Goal: Information Seeking & Learning: Learn about a topic

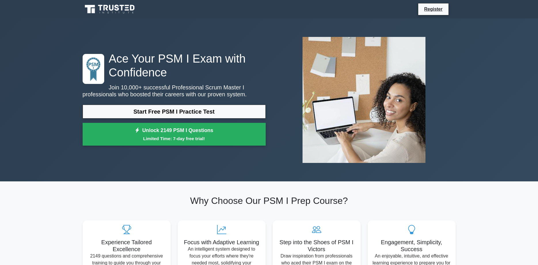
scroll to position [59, 0]
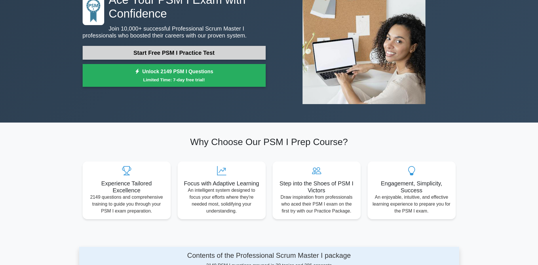
click at [198, 48] on link "Start Free PSM I Practice Test" at bounding box center [174, 53] width 183 height 14
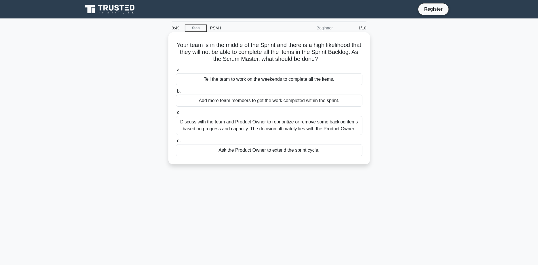
click at [345, 45] on h5 "Your team is in the middle of the Sprint and there is a high likelihood that th…" at bounding box center [269, 51] width 188 height 21
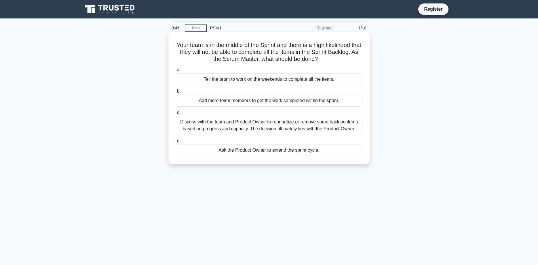
click at [333, 46] on h5 "Your team is in the middle of the Sprint and there is a high likelihood that th…" at bounding box center [269, 51] width 188 height 21
click at [216, 91] on label "b. Add more team members to get the work completed within the sprint." at bounding box center [269, 97] width 187 height 19
click at [176, 91] on input "b. Add more team members to get the work completed within the sprint." at bounding box center [176, 91] width 0 height 4
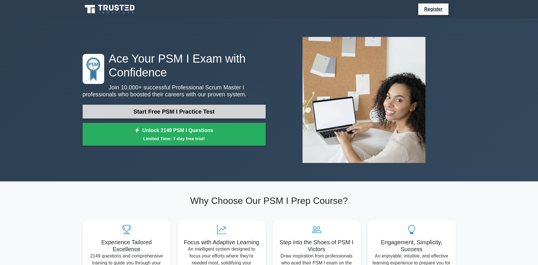
scroll to position [59, 0]
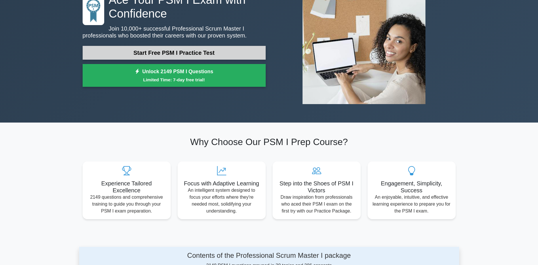
click at [214, 55] on link "Start Free PSM I Practice Test" at bounding box center [174, 53] width 183 height 14
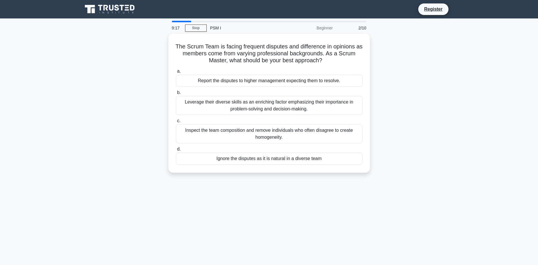
click at [181, 20] on main "9:17 Stop PSM I Beginner 2/10 The Scrum Team is facing frequent disputes and di…" at bounding box center [269, 164] width 538 height 292
click at [327, 30] on div "Beginner" at bounding box center [311, 28] width 50 height 12
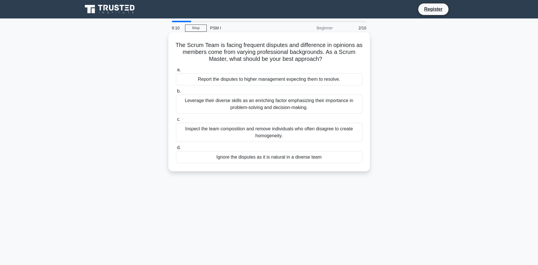
click at [273, 45] on h5 "The Scrum Team is facing frequent disputes and difference in opinions as member…" at bounding box center [269, 51] width 188 height 21
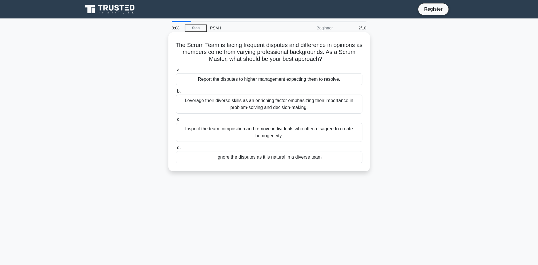
click at [277, 47] on h5 "The Scrum Team is facing frequent disputes and difference in opinions as member…" at bounding box center [269, 51] width 188 height 21
click at [286, 110] on div "Leverage their diverse skills as an enriching factor emphasizing their importan…" at bounding box center [269, 103] width 187 height 19
click at [176, 93] on input "b. Leverage their diverse skills as an enriching factor emphasizing their impor…" at bounding box center [176, 91] width 0 height 4
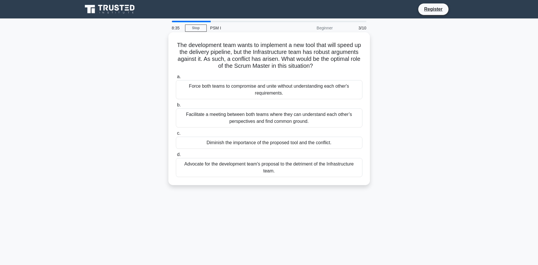
click at [325, 52] on h5 "The development team wants to implement a new tool that will speed up the deliv…" at bounding box center [269, 55] width 188 height 28
click at [261, 61] on h5 "The development team wants to implement a new tool that will speed up the deliv…" at bounding box center [269, 55] width 188 height 28
click at [271, 117] on div "Facilitate a meeting between both teams where they can understand each other’s …" at bounding box center [269, 117] width 187 height 19
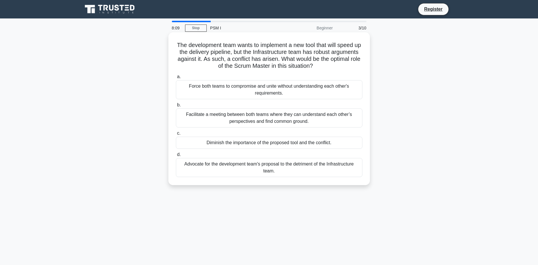
click at [176, 107] on input "b. Facilitate a meeting between both teams where they can understand each other…" at bounding box center [176, 105] width 0 height 4
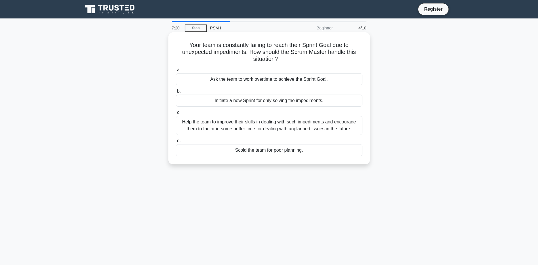
click at [238, 47] on h5 "Your team is constantly failing to reach their Sprint Goal due to unexpected im…" at bounding box center [269, 51] width 188 height 21
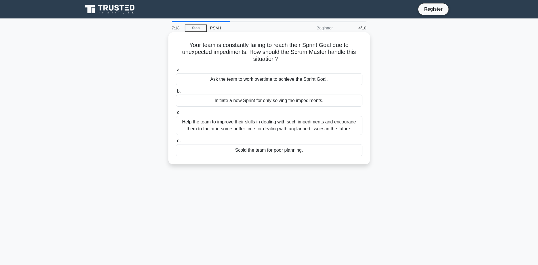
click at [201, 50] on h5 "Your team is constantly failing to reach their Sprint Goal due to unexpected im…" at bounding box center [269, 51] width 188 height 21
click at [250, 124] on div "Help the team to improve their skills in dealing with such impediments and enco…" at bounding box center [269, 125] width 187 height 19
click at [176, 114] on input "c. Help the team to improve their skills in dealing with such impediments and e…" at bounding box center [176, 113] width 0 height 4
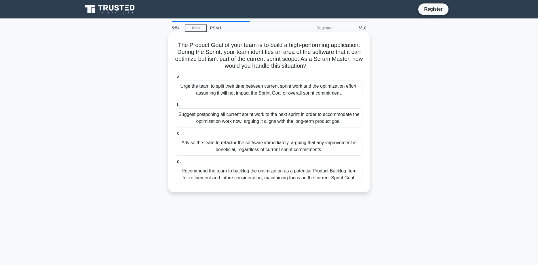
click at [235, 178] on div "Recommend the team to backlog the optimization as a potential Product Backlog I…" at bounding box center [269, 174] width 187 height 19
click at [176, 163] on input "d. Recommend the team to backlog the optimization as a potential Product Backlo…" at bounding box center [176, 161] width 0 height 4
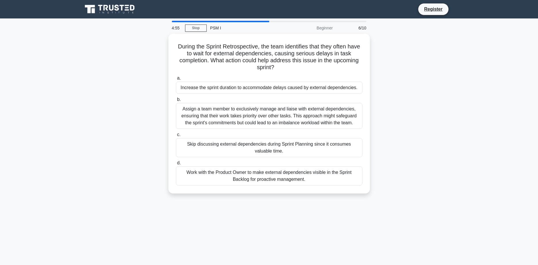
click at [115, 76] on div "During the Sprint Retrospective, the team identifies that they often have to wa…" at bounding box center [269, 117] width 380 height 166
click at [119, 74] on div "During the Sprint Retrospective, the team identifies that they often have to wa…" at bounding box center [269, 117] width 380 height 166
click at [230, 118] on div "Assign a team member to exclusively manage and liaise with external dependencie…" at bounding box center [269, 114] width 187 height 26
click at [176, 100] on input "b. Assign a team member to exclusively manage and liaise with external dependen…" at bounding box center [176, 98] width 0 height 4
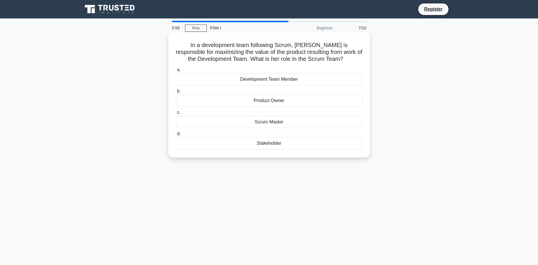
click at [267, 100] on div "Product Owner" at bounding box center [269, 100] width 187 height 12
click at [176, 93] on input "b. Product Owner" at bounding box center [176, 91] width 0 height 4
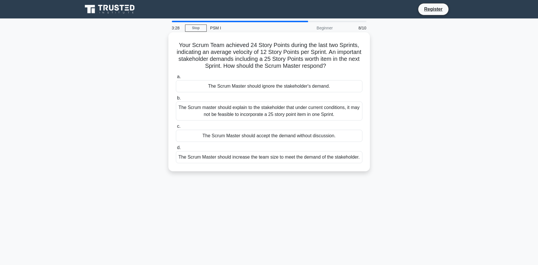
click at [305, 116] on div "The Scrum master should explain to the stakeholder that under current condition…" at bounding box center [269, 110] width 187 height 19
click at [176, 100] on input "b. The Scrum master should explain to the stakeholder that under current condit…" at bounding box center [176, 98] width 0 height 4
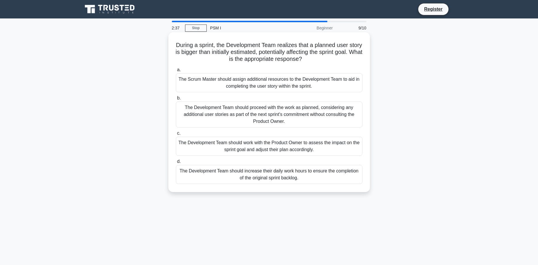
click at [303, 147] on div "The Development Team should work with the Product Owner to assess the impact on…" at bounding box center [269, 145] width 187 height 19
click at [176, 135] on input "c. The Development Team should work with the Product Owner to assess the impact…" at bounding box center [176, 133] width 0 height 4
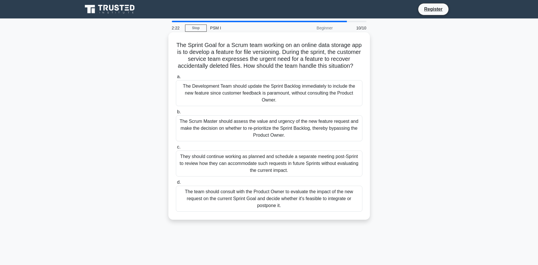
click at [259, 53] on h5 "The Sprint Goal for a Scrum team working on an online data storage app is to de…" at bounding box center [269, 55] width 188 height 28
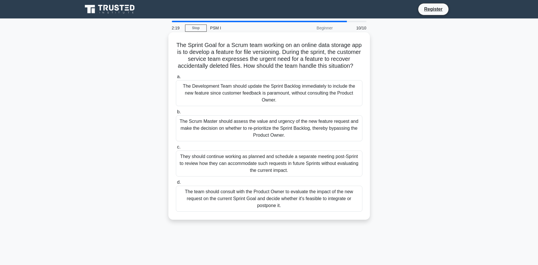
click at [303, 56] on h5 "The Sprint Goal for a Scrum team working on an online data storage app is to de…" at bounding box center [269, 55] width 188 height 28
click at [306, 197] on div "The team should consult with the Product Owner to evaluate the impact of the ne…" at bounding box center [269, 198] width 187 height 26
click at [176, 184] on input "d. The team should consult with the Product Owner to evaluate the impact of the…" at bounding box center [176, 182] width 0 height 4
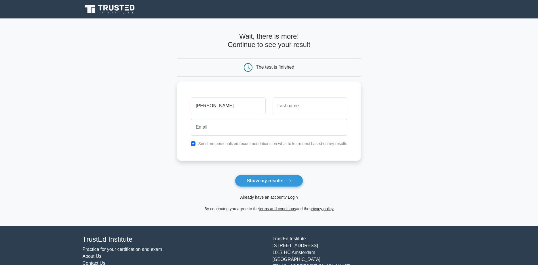
type input "[PERSON_NAME]"
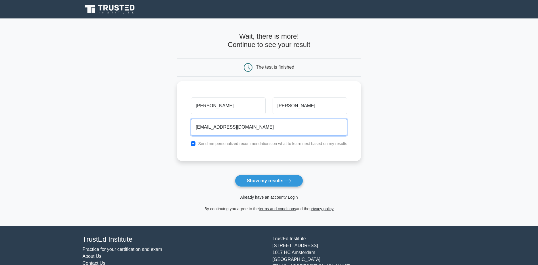
type input "[EMAIL_ADDRESS][DOMAIN_NAME]"
click at [235, 174] on button "Show my results" at bounding box center [269, 180] width 68 height 12
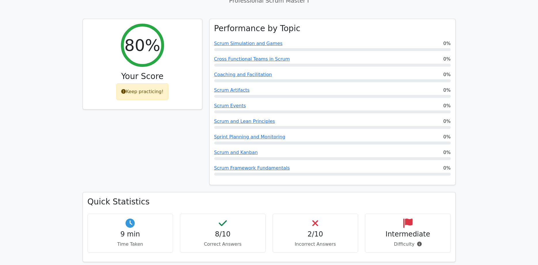
scroll to position [235, 0]
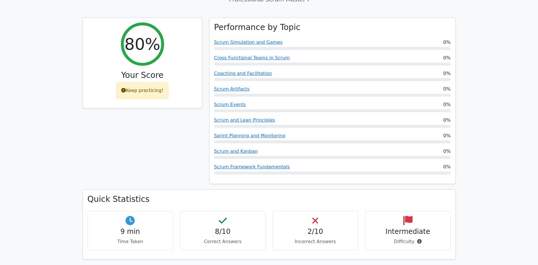
click at [308, 227] on h4 "2/10" at bounding box center [316, 231] width 76 height 8
click at [313, 227] on h4 "2/10" at bounding box center [316, 231] width 76 height 8
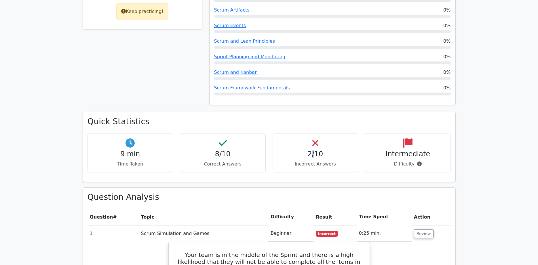
scroll to position [323, 0]
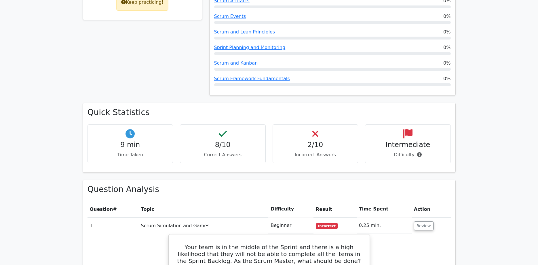
click at [348, 153] on div "Quick Statistics 9 min Time Taken 8/10 Correct Answers 2/10 Incorrect Answers I…" at bounding box center [269, 140] width 380 height 77
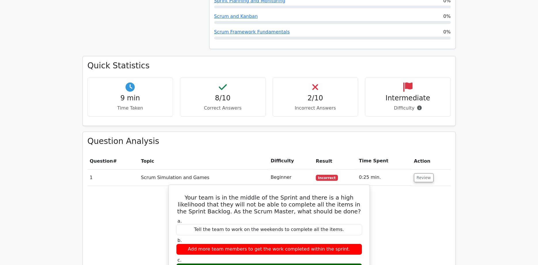
scroll to position [382, 0]
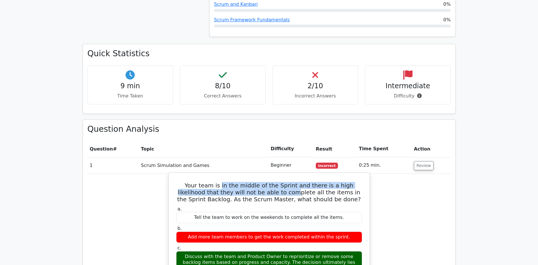
drag, startPoint x: 208, startPoint y: 167, endPoint x: 250, endPoint y: 172, distance: 42.4
click at [250, 182] on h5 "Your team is in the middle of the Sprint and there is a high likelihood that th…" at bounding box center [269, 192] width 187 height 21
drag, startPoint x: 201, startPoint y: 166, endPoint x: 254, endPoint y: 170, distance: 53.1
click at [254, 182] on h5 "Your team is in the middle of the Sprint and there is a high likelihood that th…" at bounding box center [269, 192] width 187 height 21
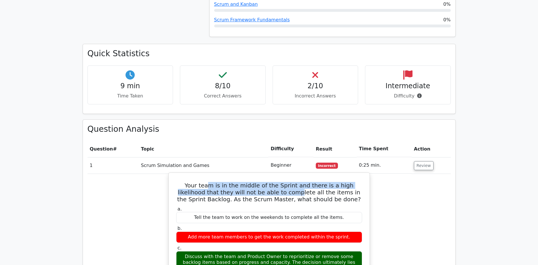
click at [254, 182] on h5 "Your team is in the middle of the Sprint and there is a high likelihood that th…" at bounding box center [269, 192] width 187 height 21
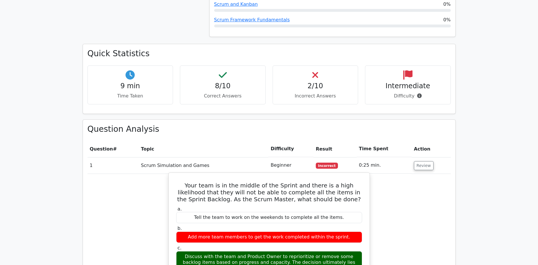
drag, startPoint x: 271, startPoint y: 163, endPoint x: 328, endPoint y: 179, distance: 60.2
click at [328, 182] on h5 "Your team is in the middle of the Sprint and there is a high likelihood that th…" at bounding box center [269, 192] width 187 height 21
click at [327, 182] on h5 "Your team is in the middle of the Sprint and there is a high likelihood that th…" at bounding box center [269, 192] width 187 height 21
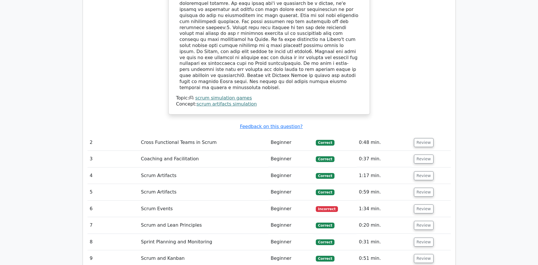
scroll to position [734, 0]
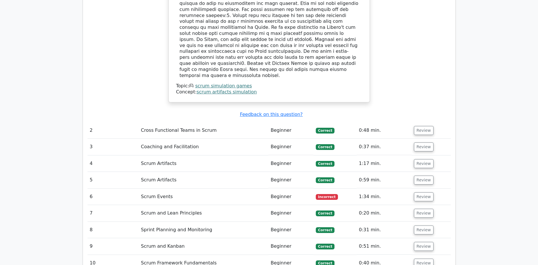
click at [324, 194] on span "Incorrect" at bounding box center [327, 197] width 22 height 6
click at [415, 192] on button "Review" at bounding box center [424, 196] width 20 height 9
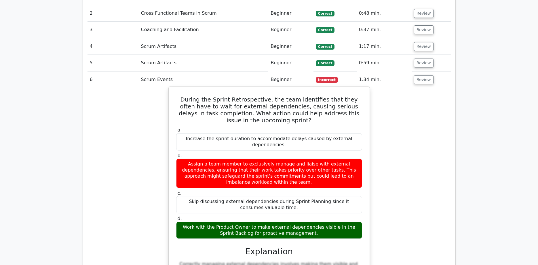
scroll to position [852, 0]
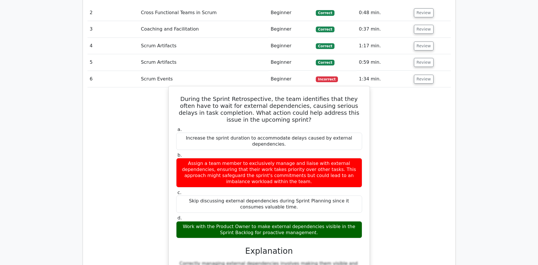
click at [294, 221] on div "Work with the Product Owner to make external dependencies visible in the Sprint…" at bounding box center [269, 229] width 186 height 17
click at [319, 221] on div "Work with the Product Owner to make external dependencies visible in the Sprint…" at bounding box center [269, 229] width 186 height 17
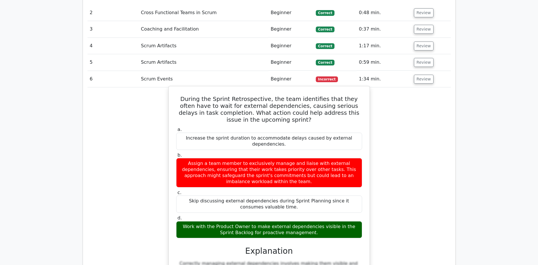
click at [311, 246] on h3 "Explanation" at bounding box center [269, 251] width 179 height 10
click at [307, 246] on h3 "Explanation" at bounding box center [269, 251] width 179 height 10
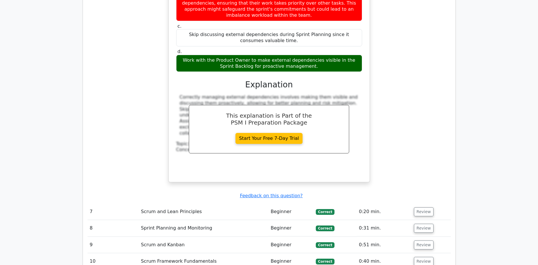
scroll to position [1057, 0]
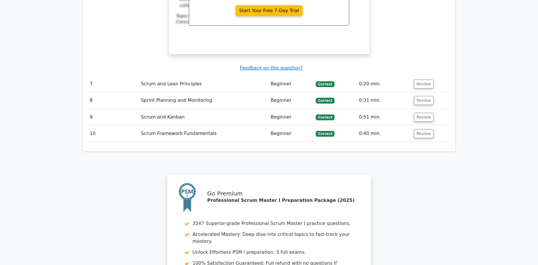
scroll to position [1257, 0]
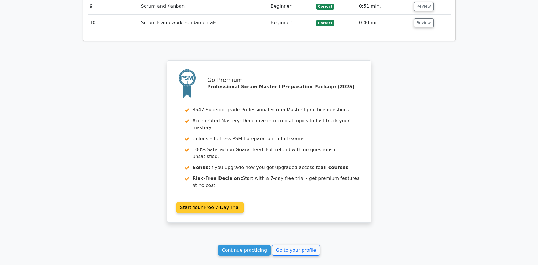
click at [219, 202] on link "Start Your Free 7-Day Trial" at bounding box center [209, 207] width 67 height 11
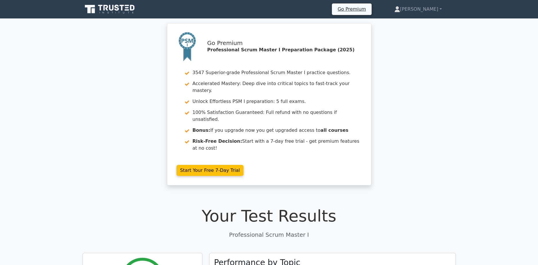
scroll to position [987, 0]
